Goal: Information Seeking & Learning: Stay updated

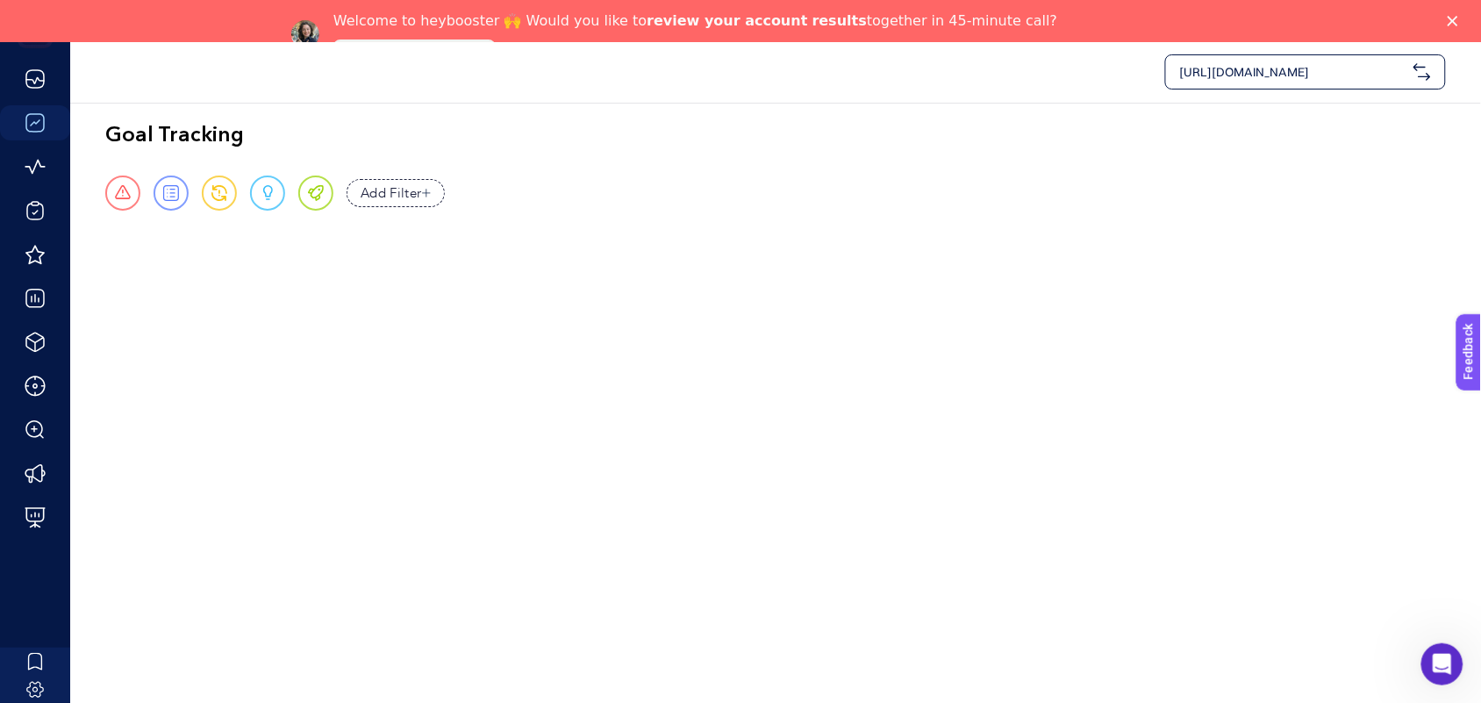
click at [1458, 20] on icon "Close" at bounding box center [1453, 21] width 11 height 11
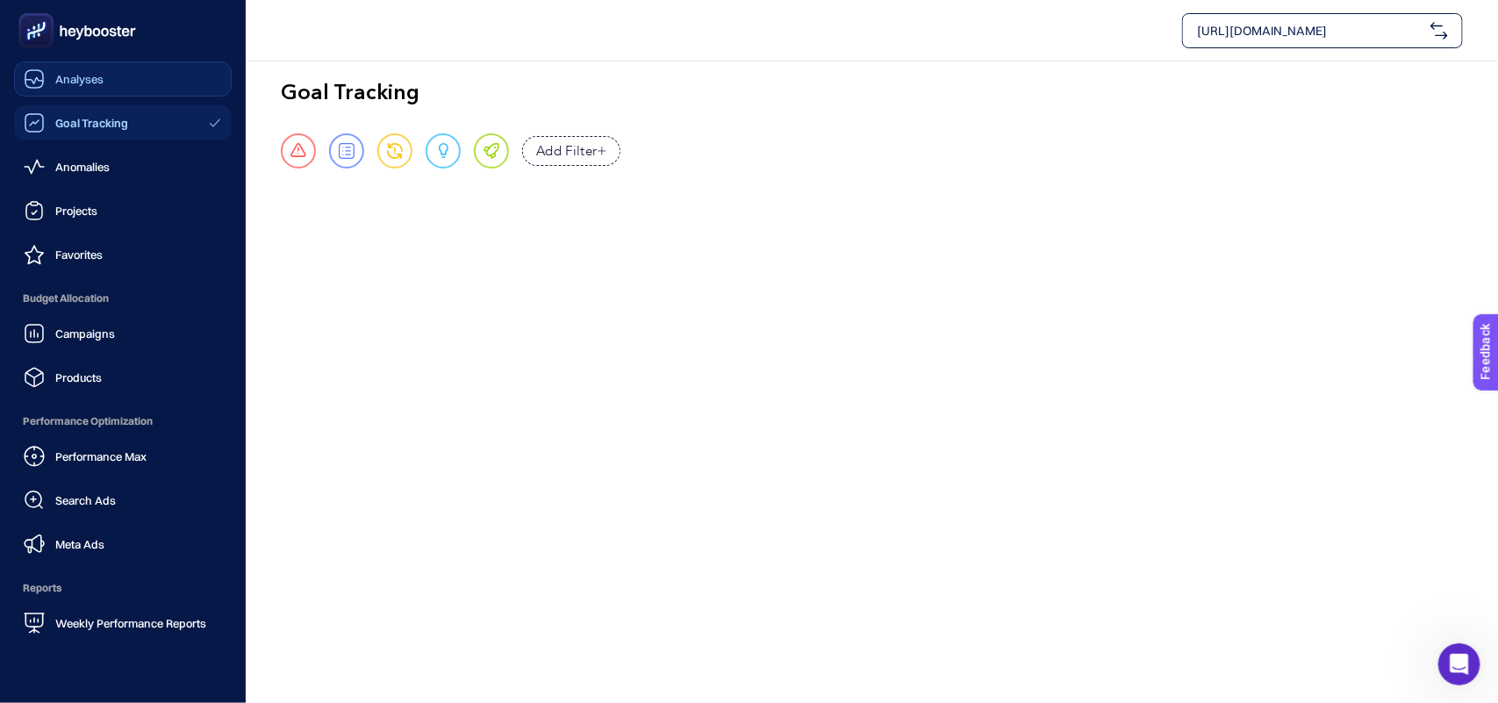
click at [33, 76] on icon at bounding box center [34, 78] width 21 height 21
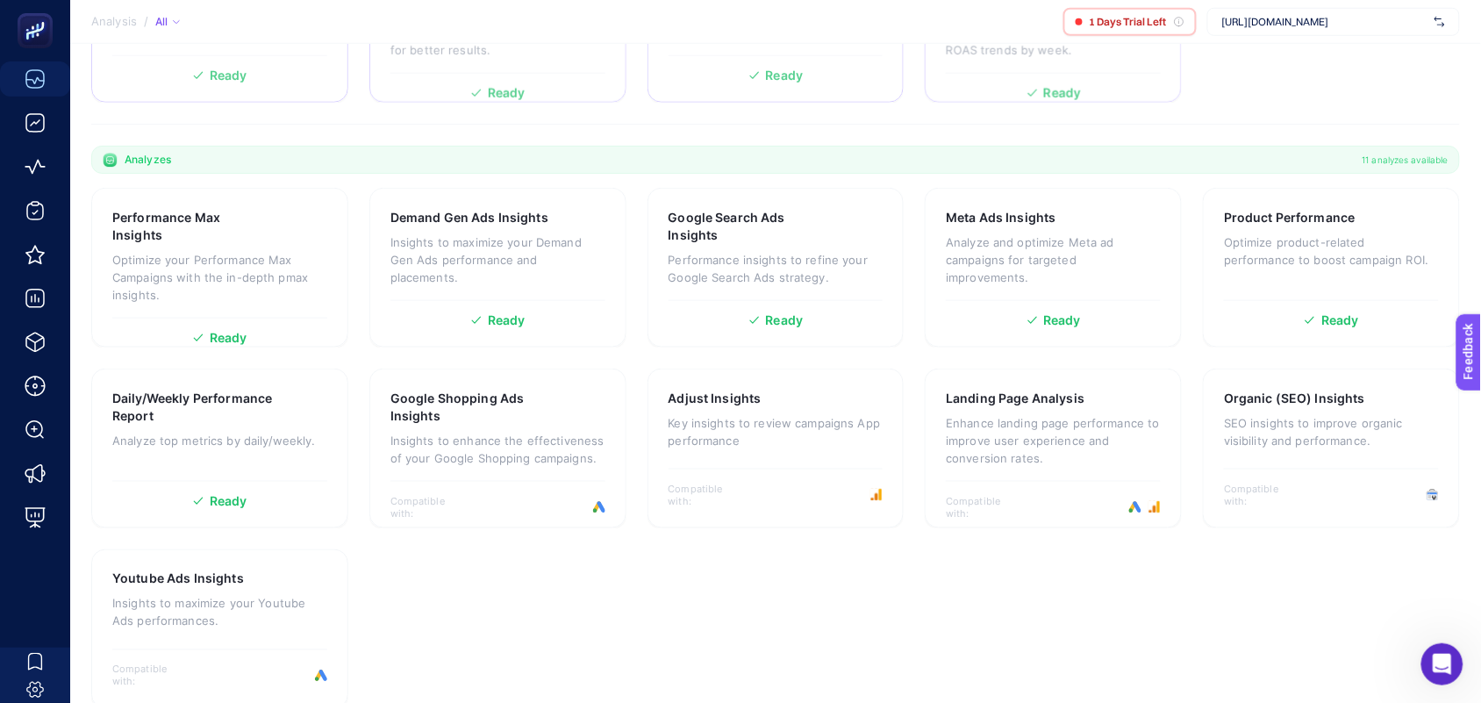
scroll to position [466, 0]
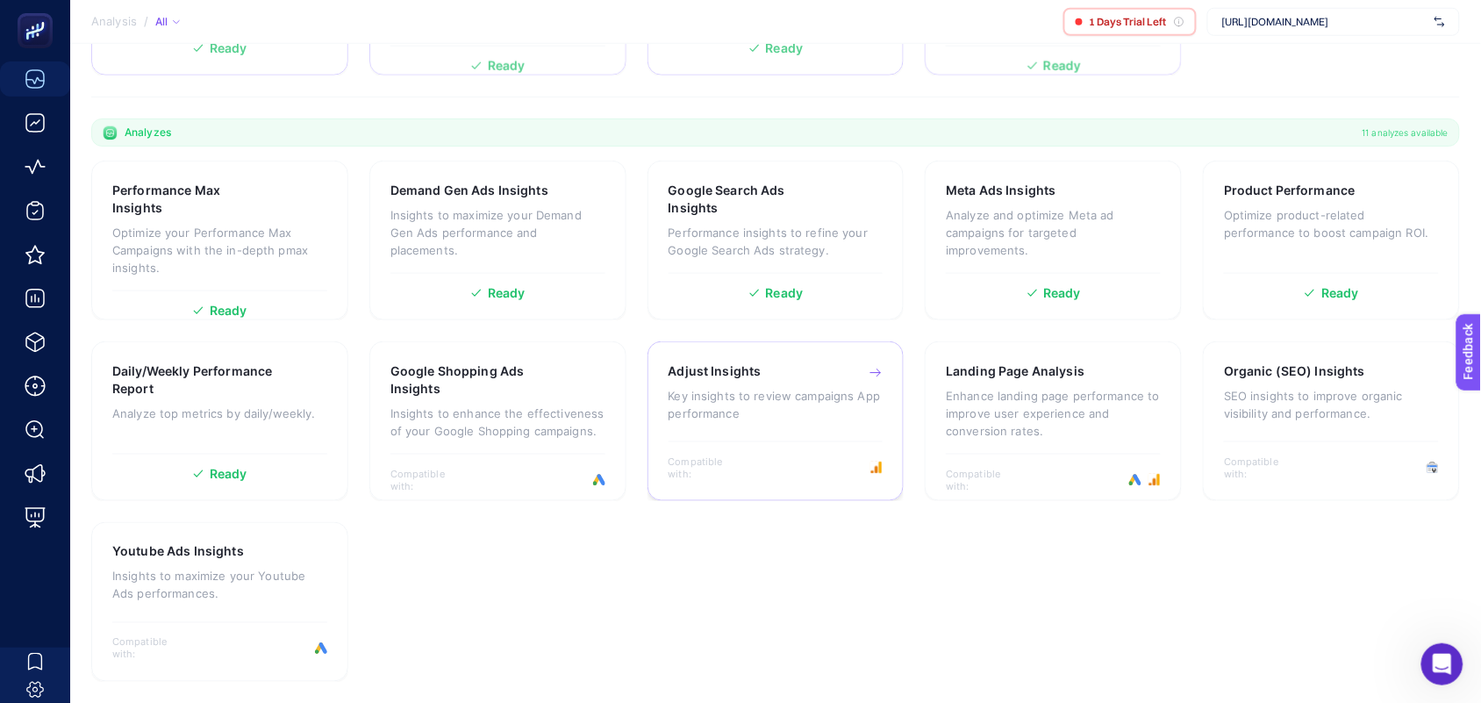
click at [799, 397] on p "Key insights to review campaigns App performance" at bounding box center [776, 404] width 215 height 35
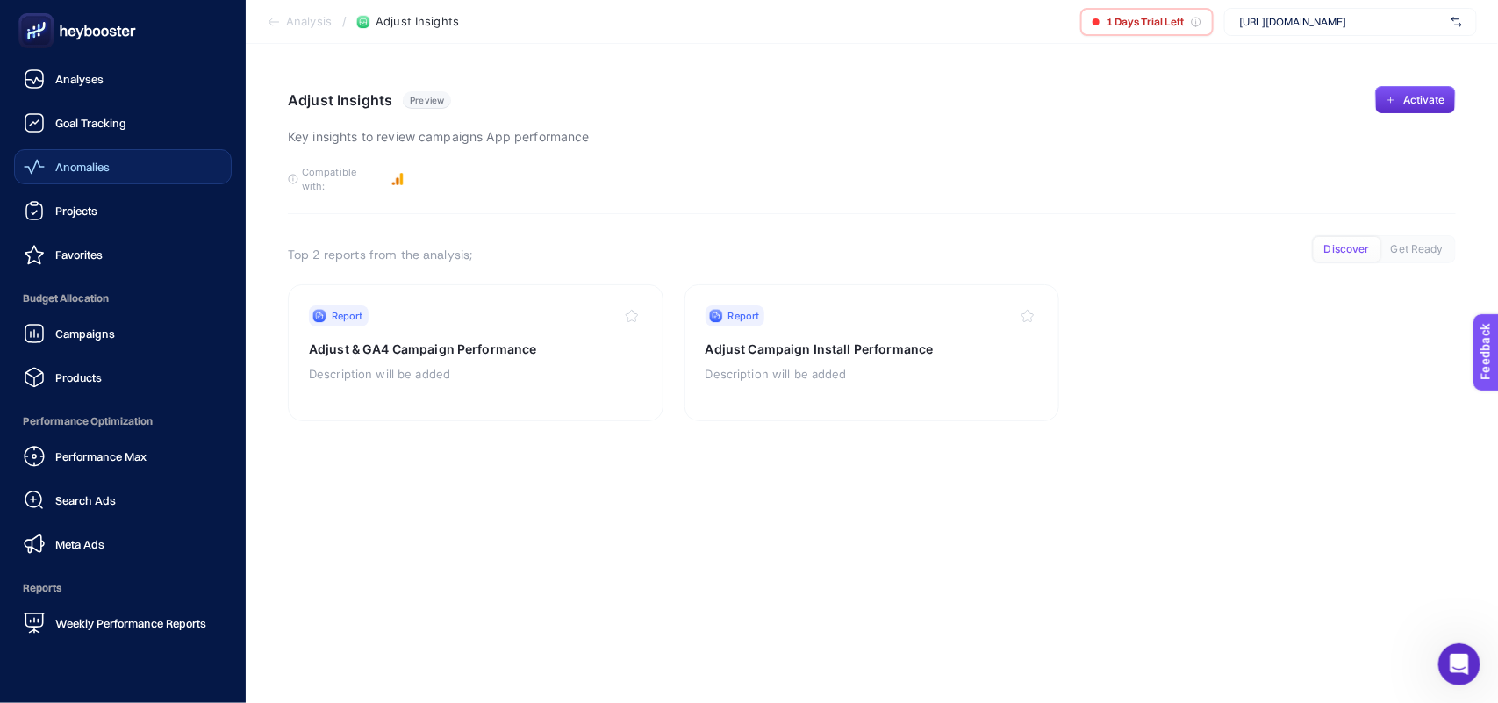
click at [94, 167] on span "Anomalies" at bounding box center [82, 167] width 54 height 14
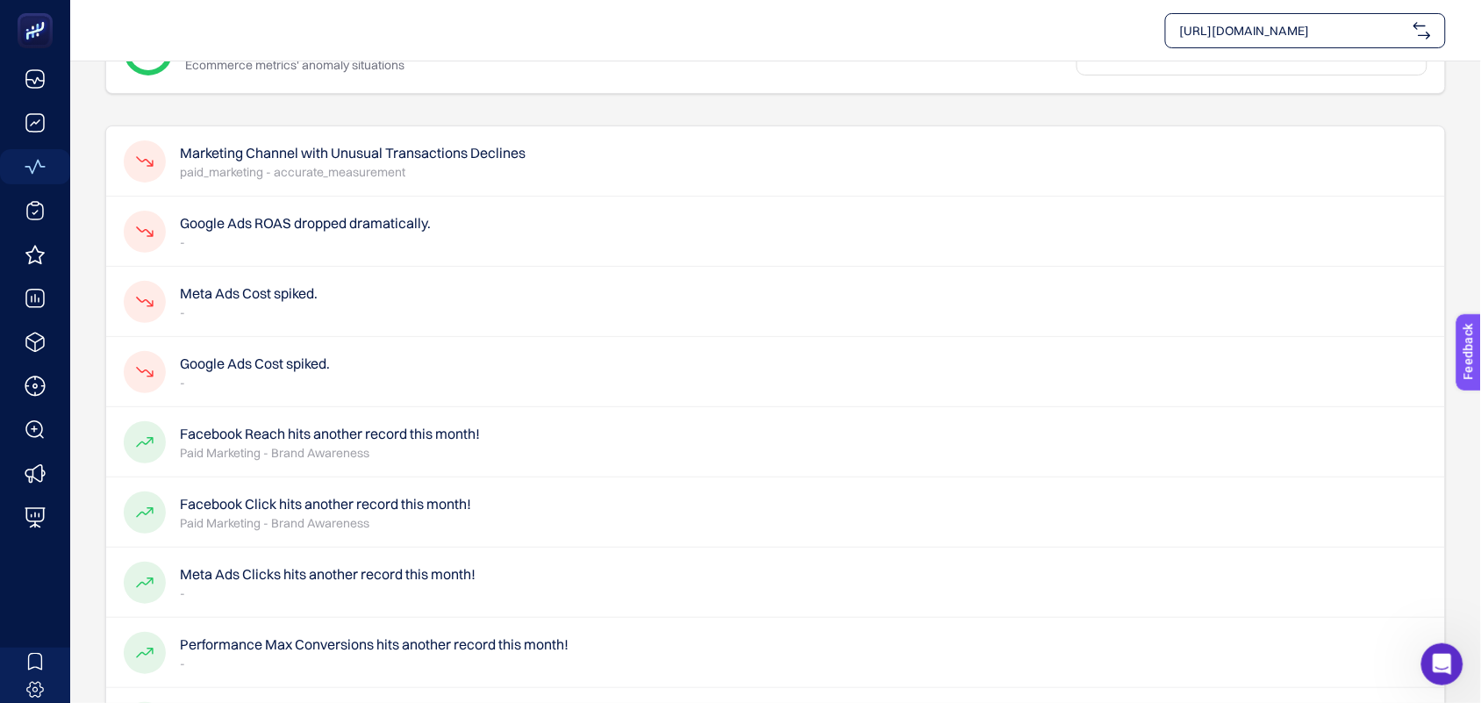
scroll to position [110, 0]
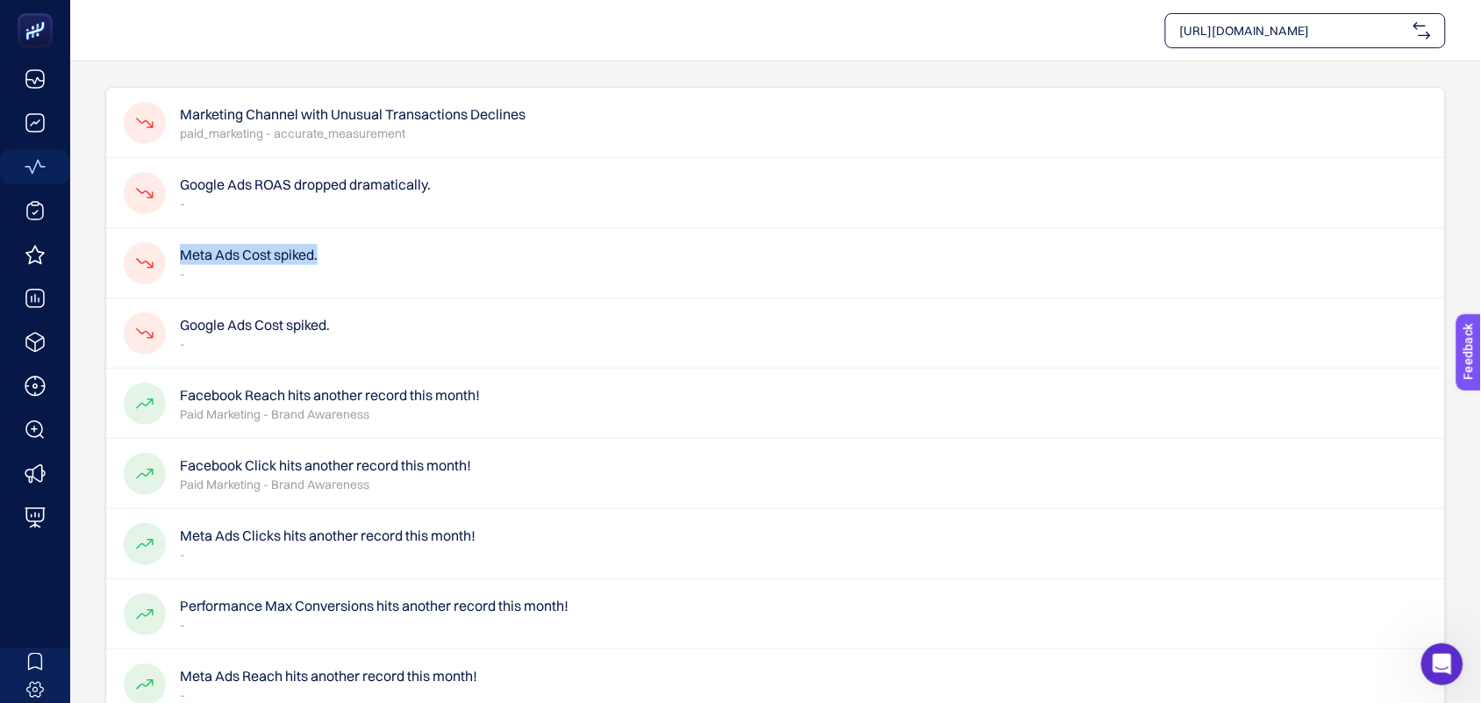
drag, startPoint x: 338, startPoint y: 261, endPoint x: 177, endPoint y: 250, distance: 161.0
click at [177, 250] on div "Meta Ads Cost spiked. -" at bounding box center [775, 263] width 1339 height 70
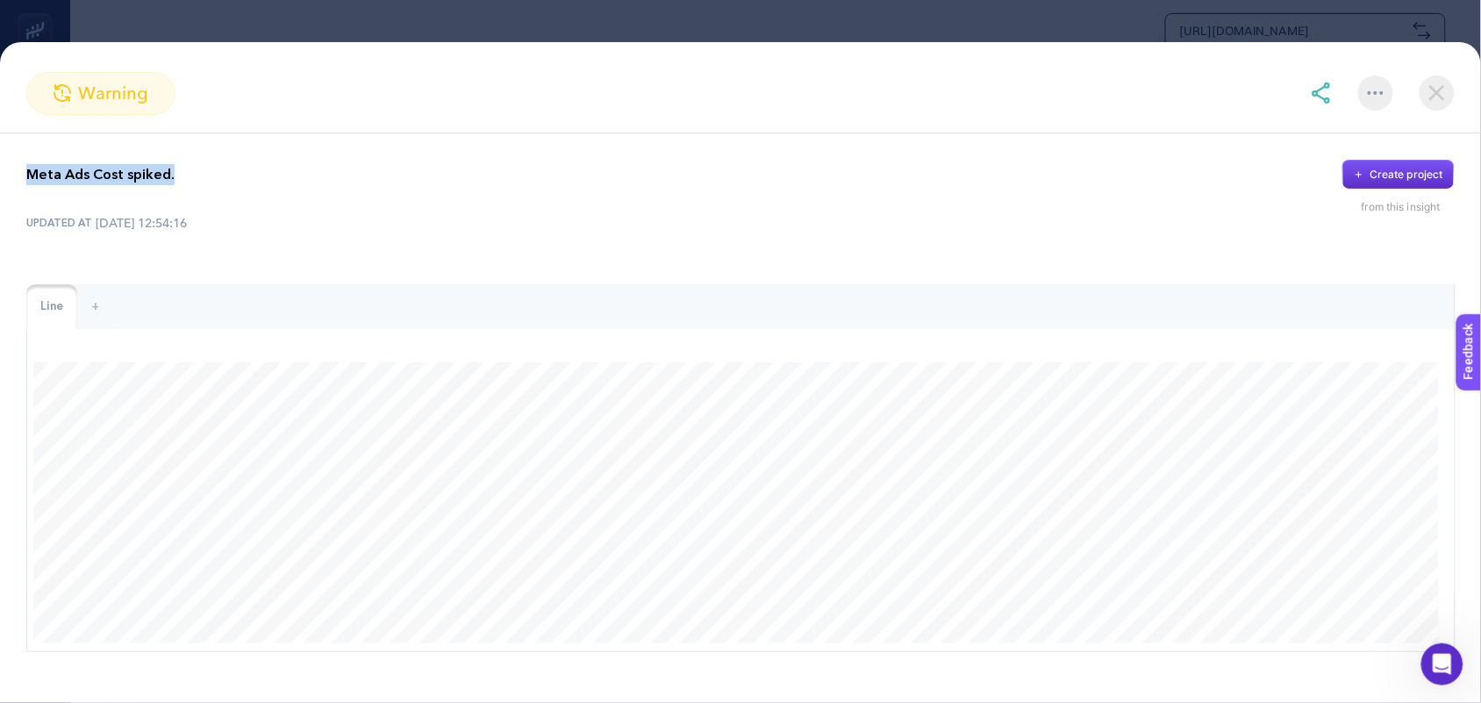
drag, startPoint x: 175, startPoint y: 181, endPoint x: 46, endPoint y: 177, distance: 129.9
click at [20, 172] on div "Meta Ads Cost spiked. Create project from this insight UPDATED AT [DATE] 12:54:…" at bounding box center [740, 405] width 1481 height 545
copy p "Meta Ads Cost spiked."
click at [1443, 93] on img at bounding box center [1437, 92] width 35 height 35
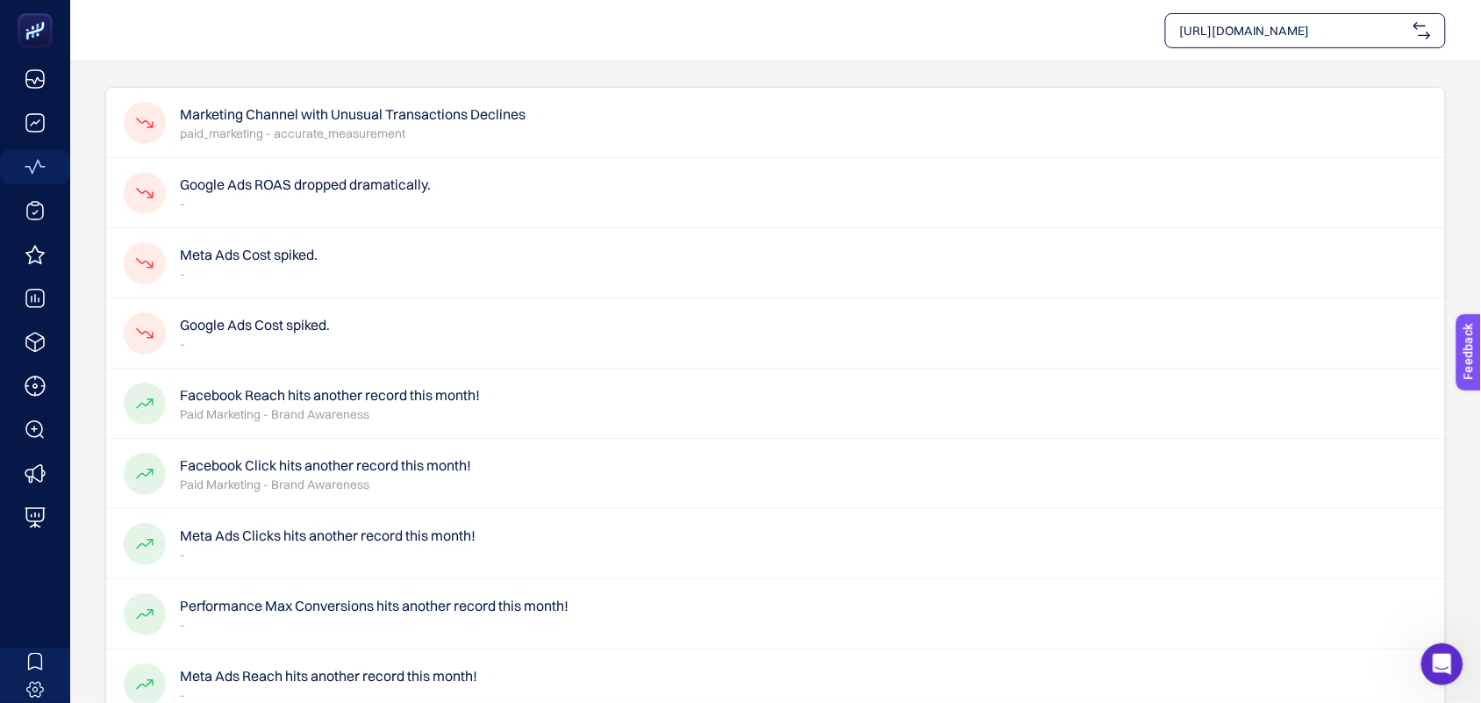
click at [317, 190] on h4 "Google Ads ROAS dropped dramatically." at bounding box center [305, 184] width 251 height 21
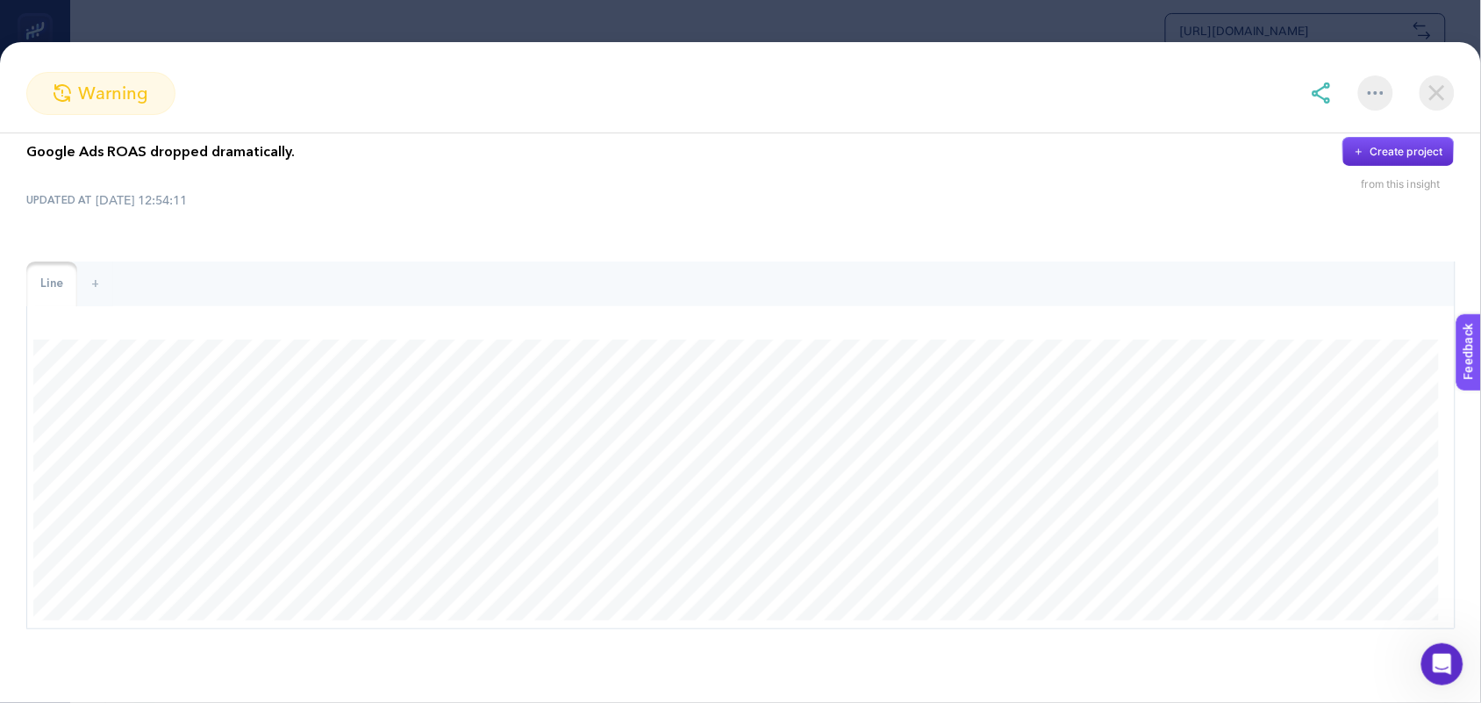
scroll to position [0, 0]
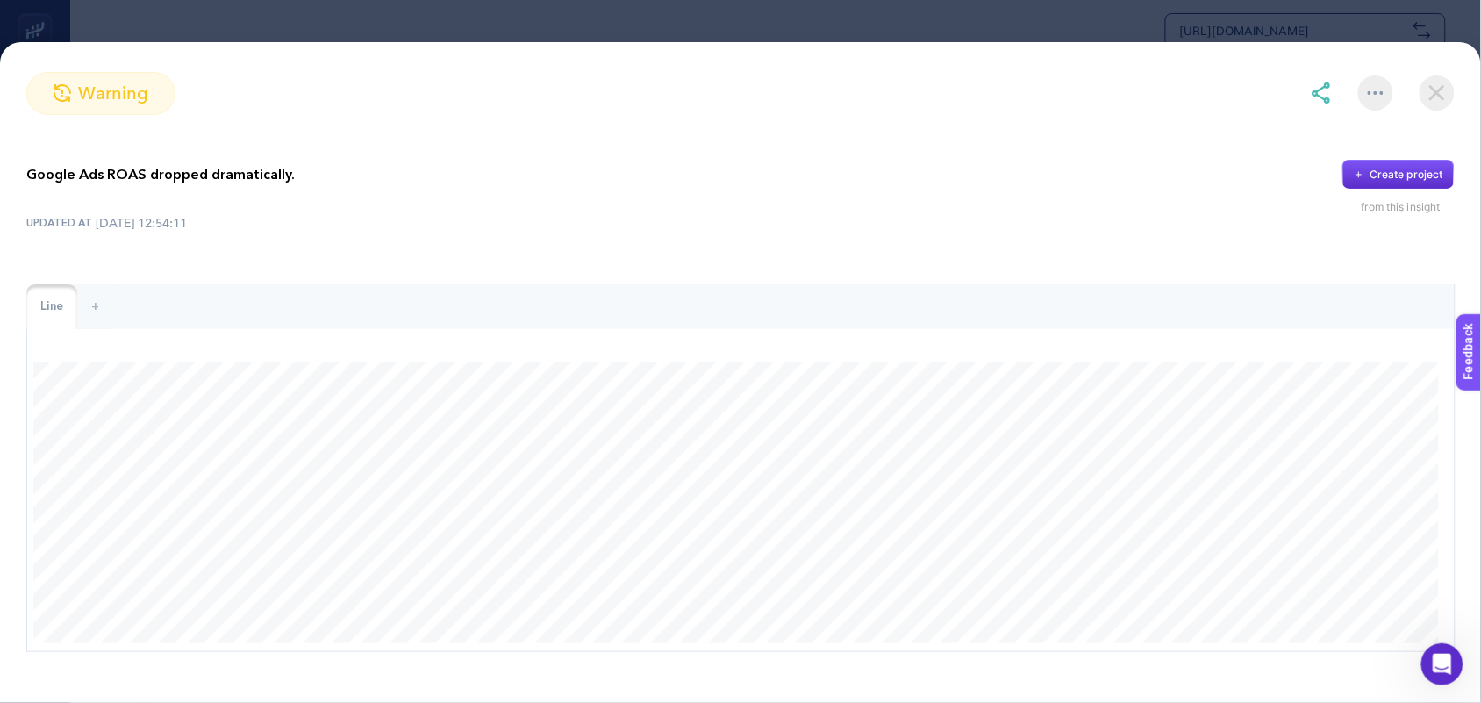
click at [1419, 81] on div at bounding box center [1383, 92] width 144 height 35
click at [1429, 85] on img at bounding box center [1437, 92] width 35 height 35
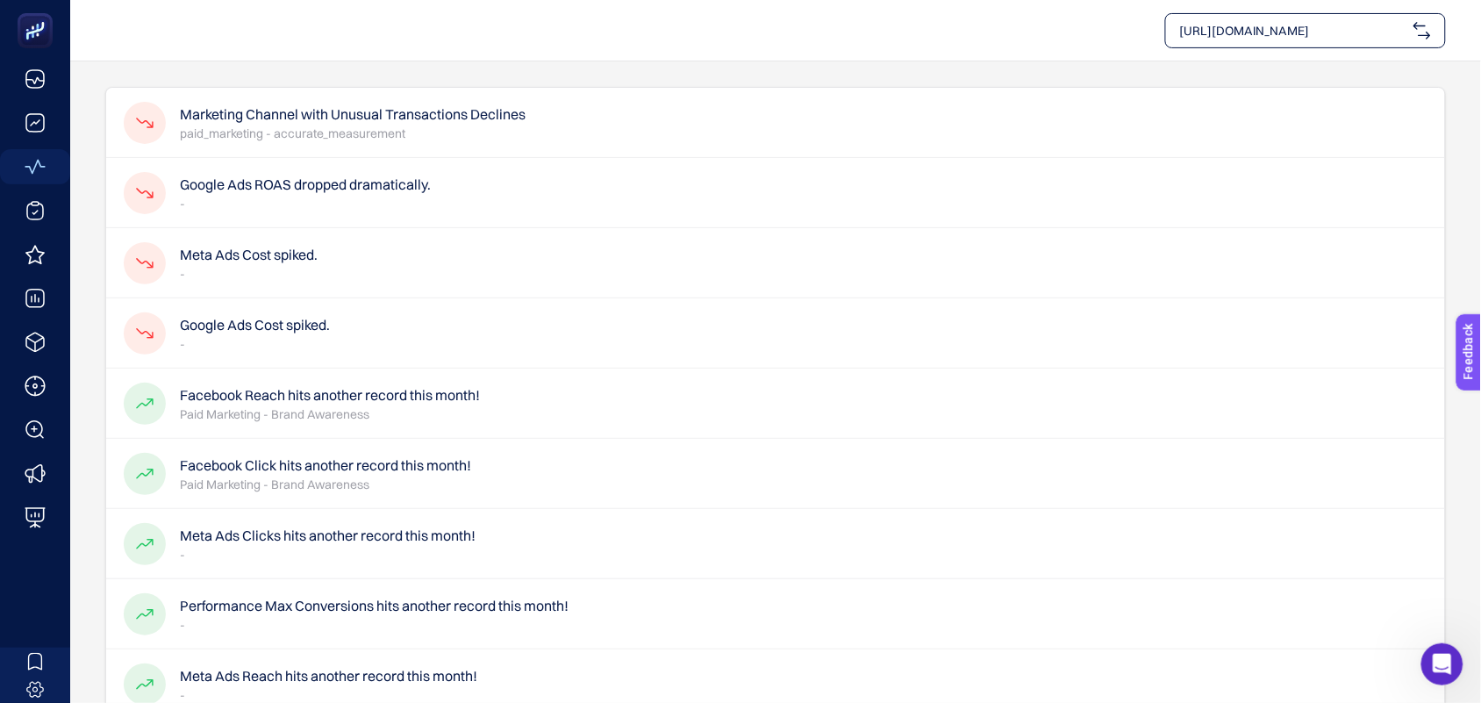
click at [304, 132] on p "paid_marketing - accurate_measurement" at bounding box center [353, 134] width 346 height 18
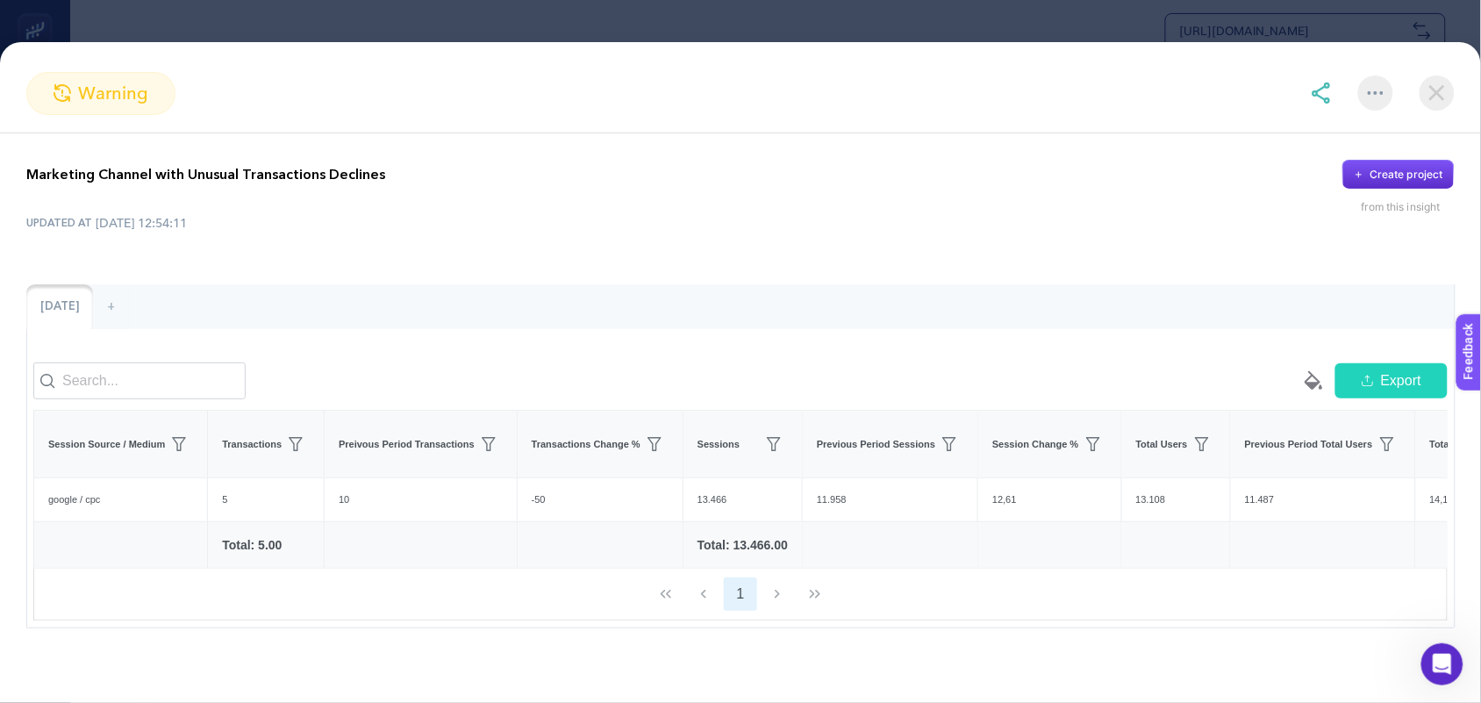
click at [1450, 86] on img at bounding box center [1437, 92] width 35 height 35
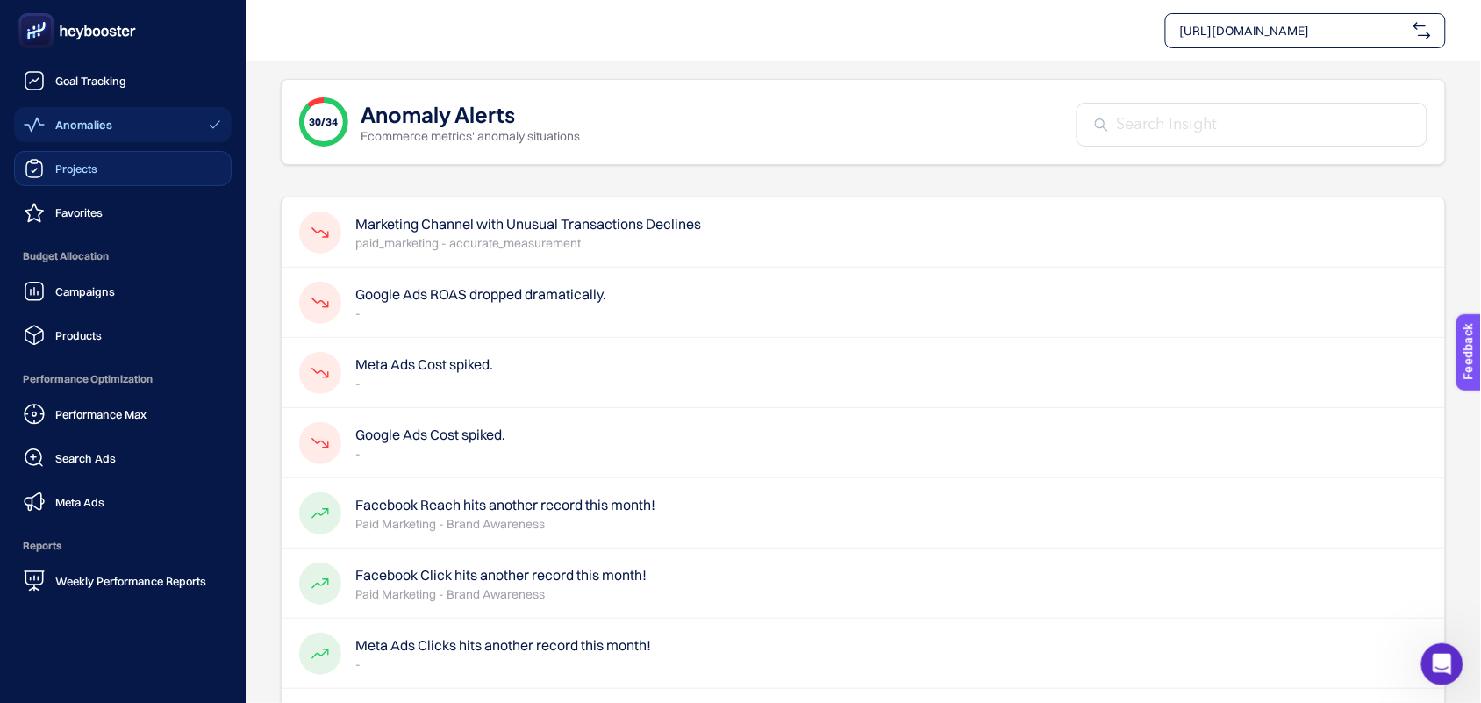
click at [68, 168] on span "Projects" at bounding box center [76, 168] width 42 height 14
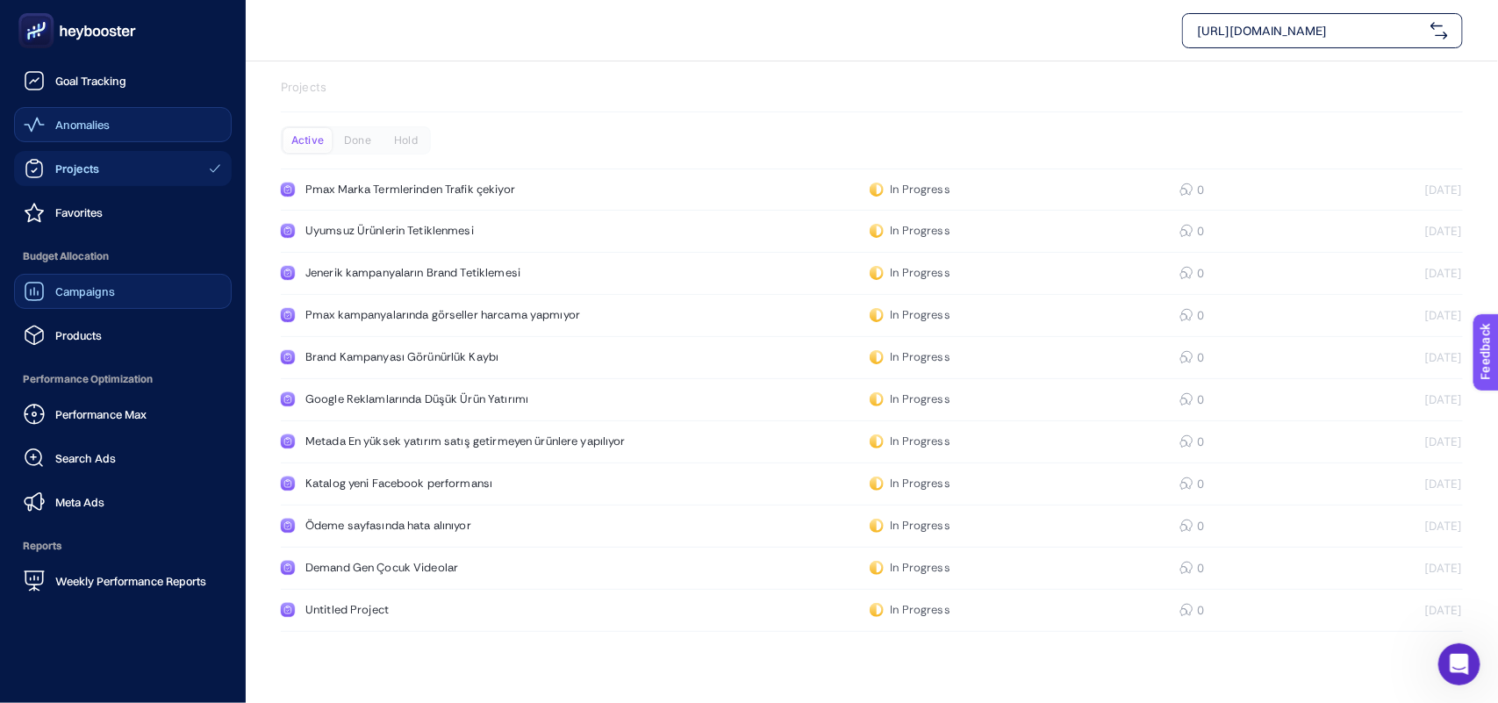
click at [101, 294] on span "Campaigns" at bounding box center [85, 291] width 60 height 14
